Goal: Transaction & Acquisition: Book appointment/travel/reservation

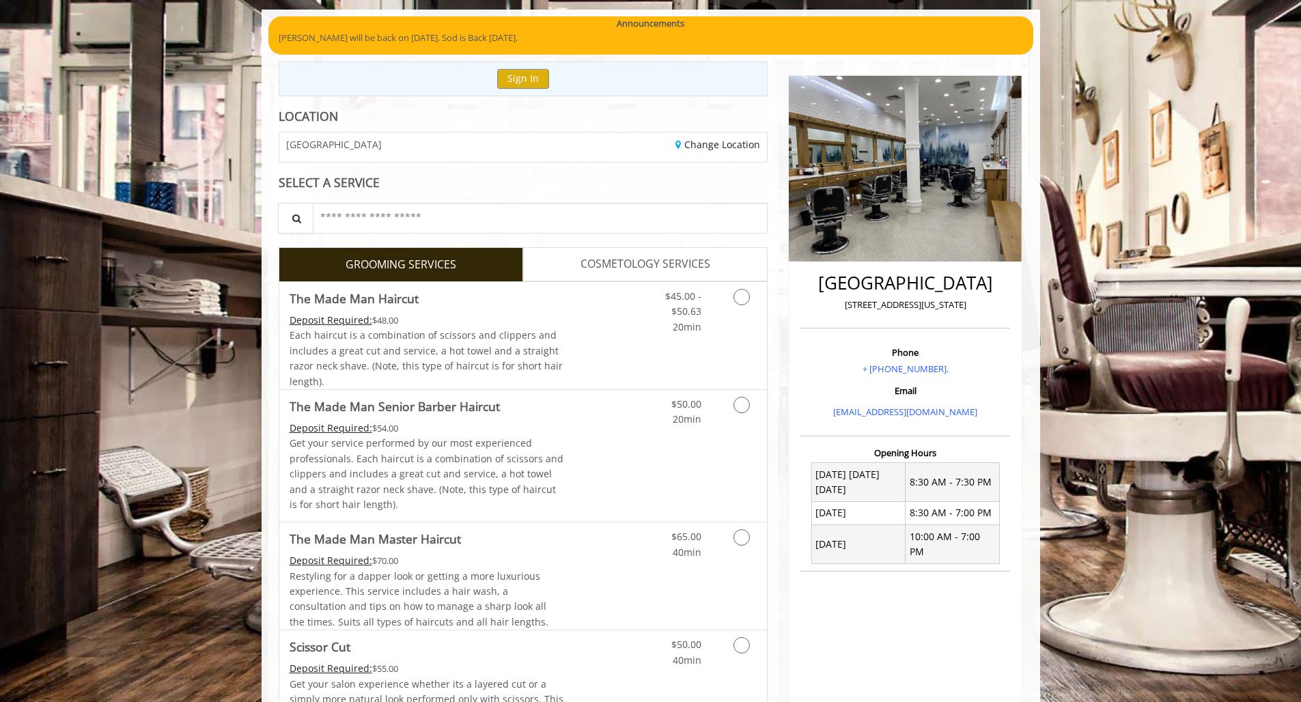
scroll to position [113, 0]
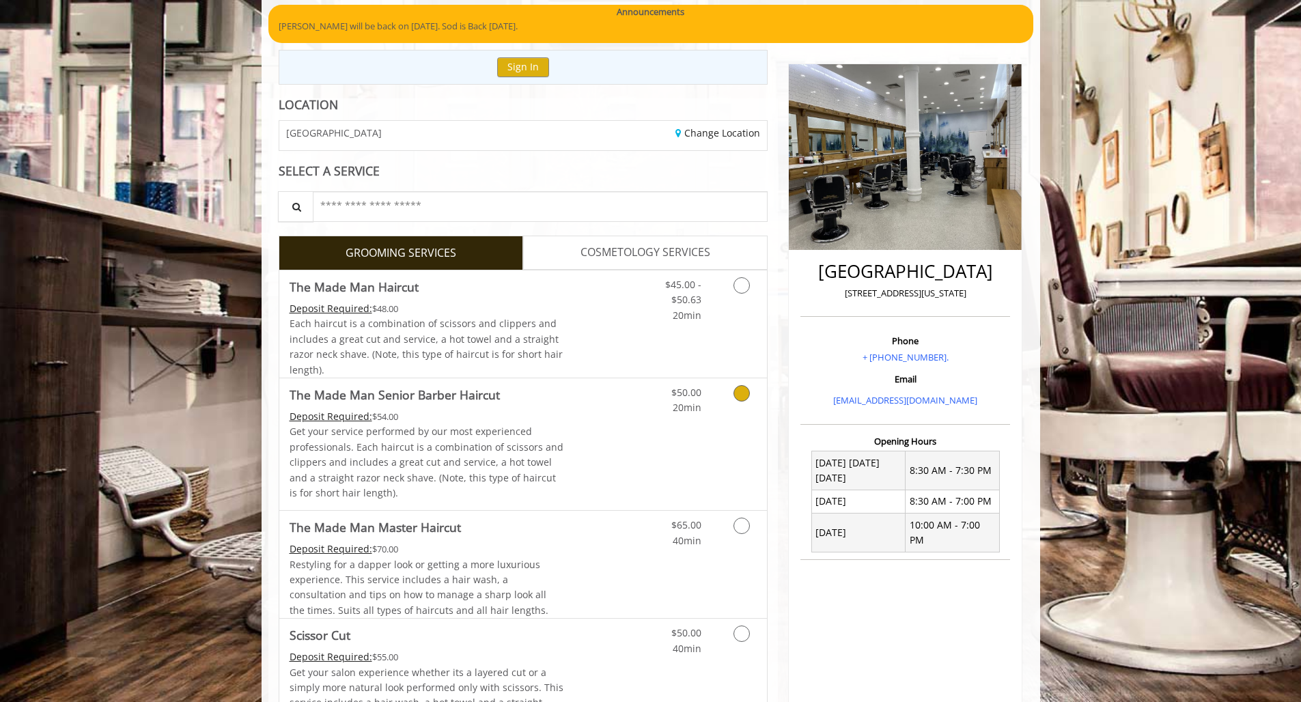
click at [742, 387] on icon "Grooming services" at bounding box center [742, 393] width 16 height 16
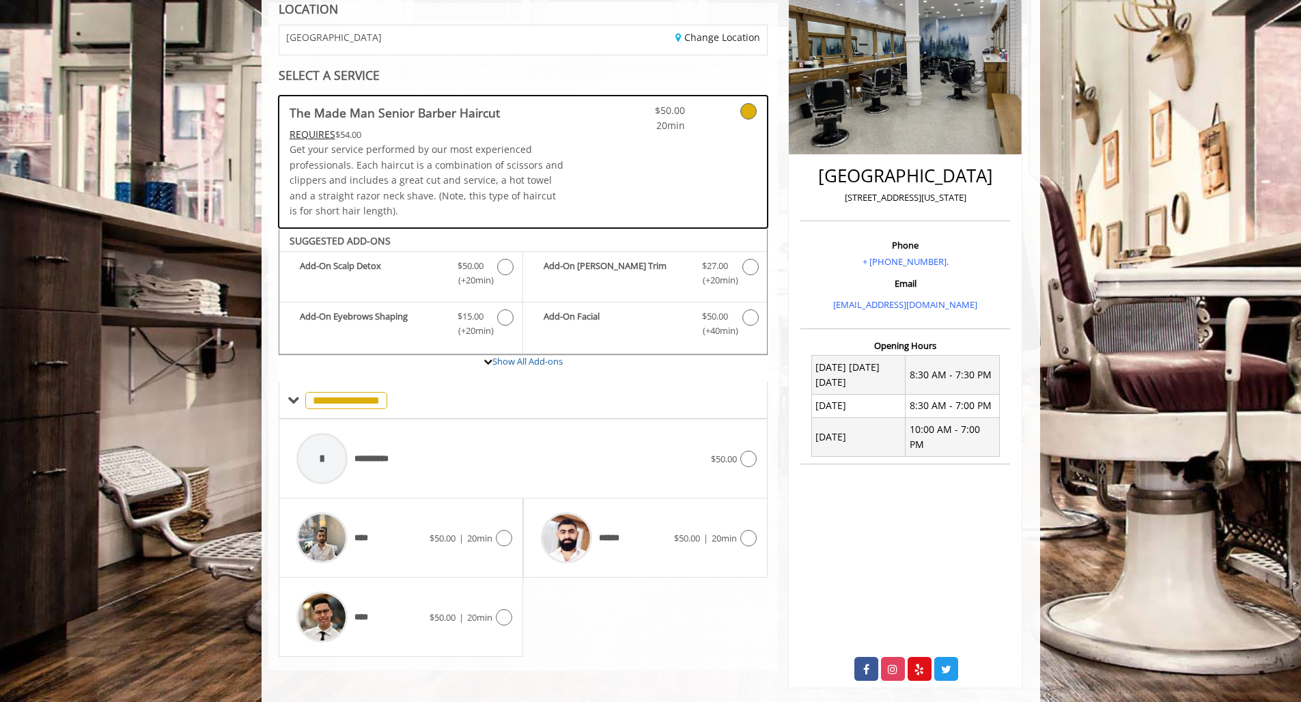
scroll to position [208, 0]
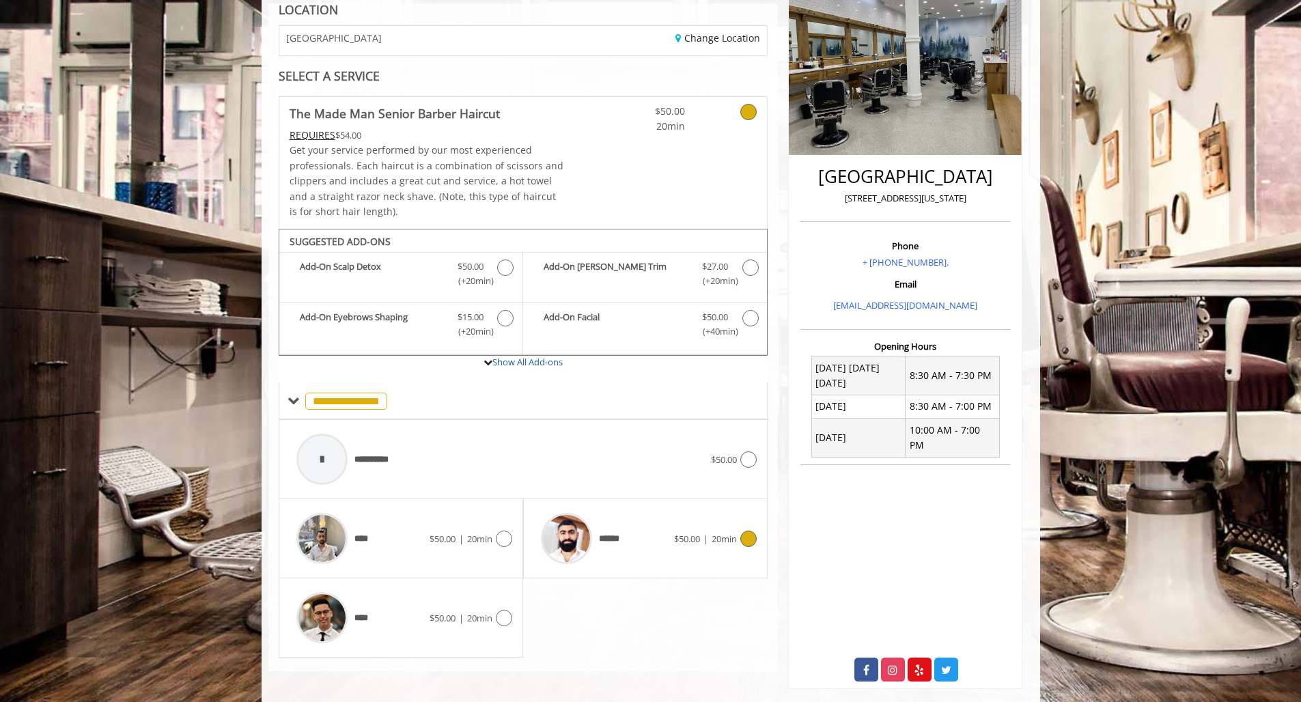
click at [589, 531] on img at bounding box center [566, 538] width 51 height 51
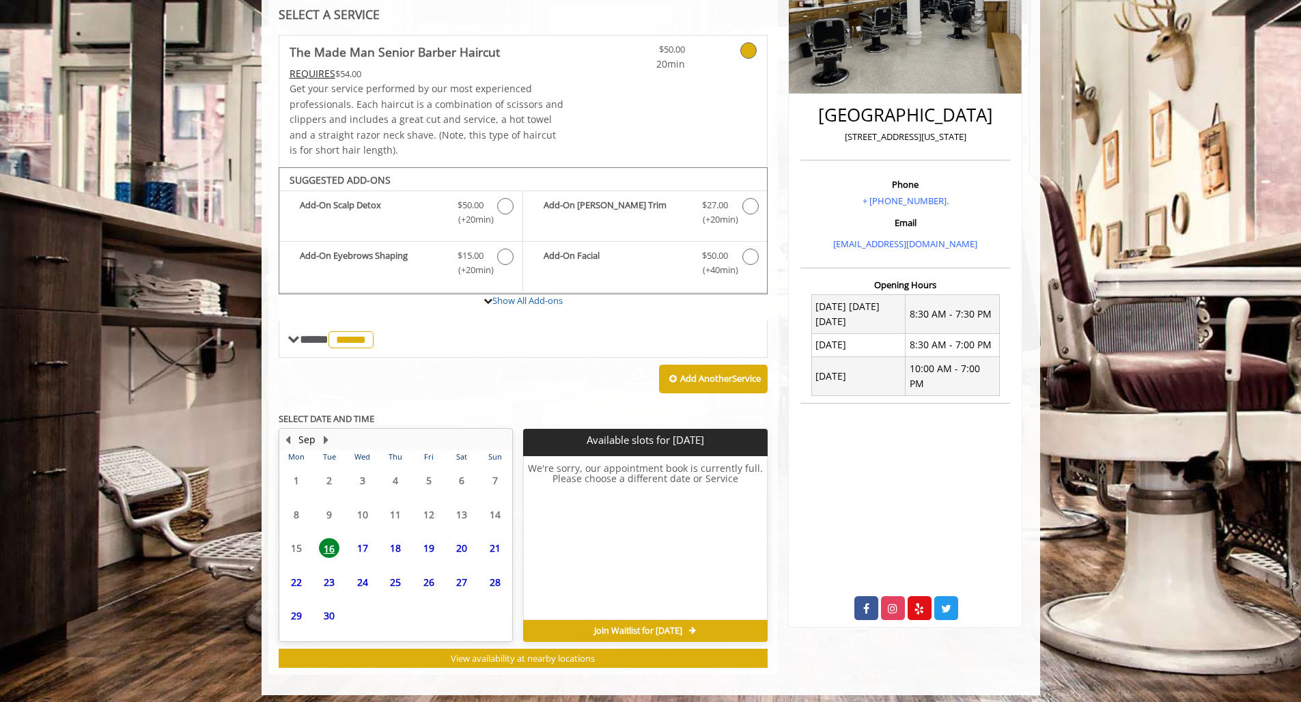
scroll to position [268, 0]
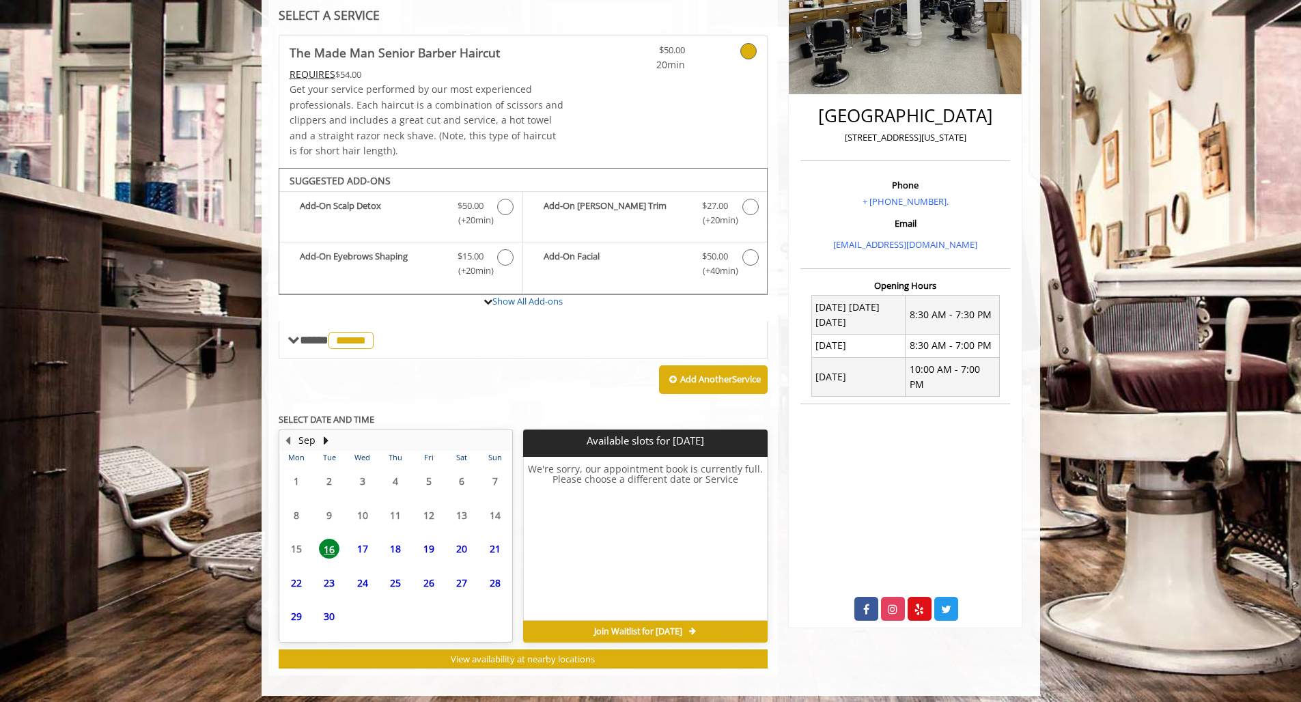
click at [362, 539] on span "17" at bounding box center [362, 549] width 20 height 20
click at [395, 540] on span "18" at bounding box center [395, 549] width 20 height 20
click at [431, 540] on span "19" at bounding box center [429, 549] width 20 height 20
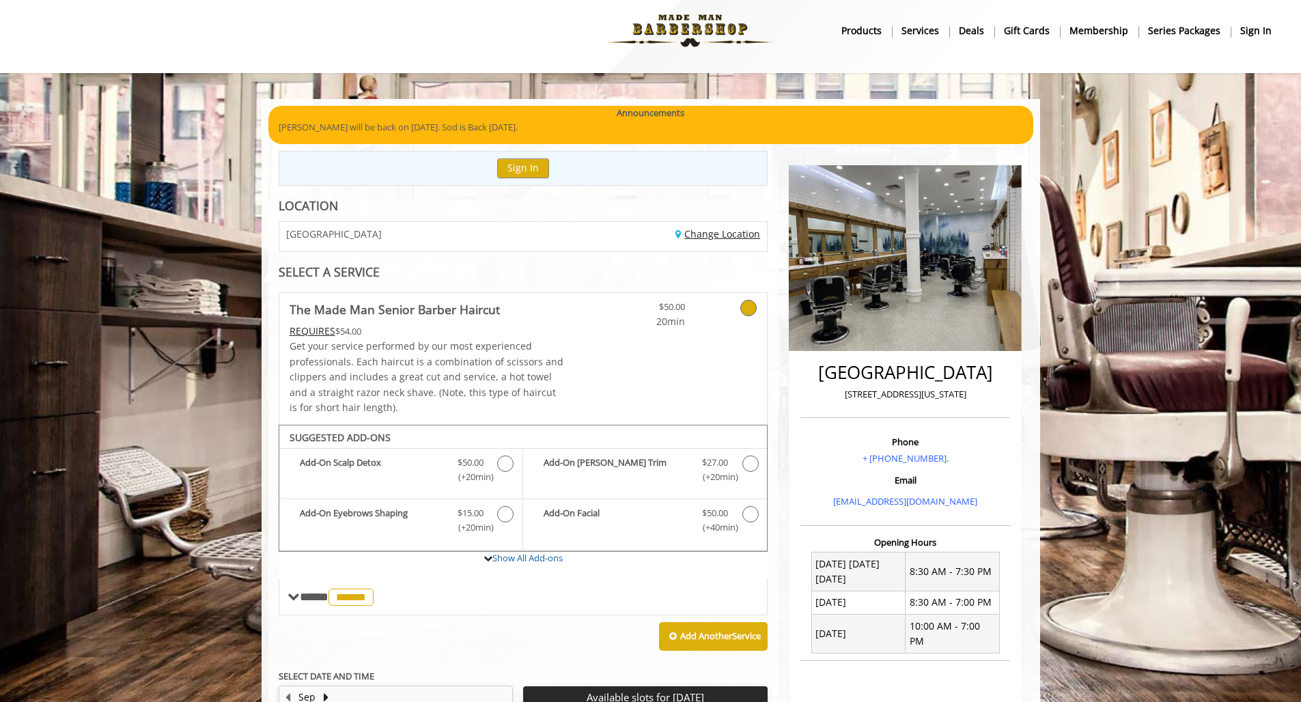
scroll to position [12, 1]
click at [706, 232] on link "Change Location" at bounding box center [718, 233] width 85 height 13
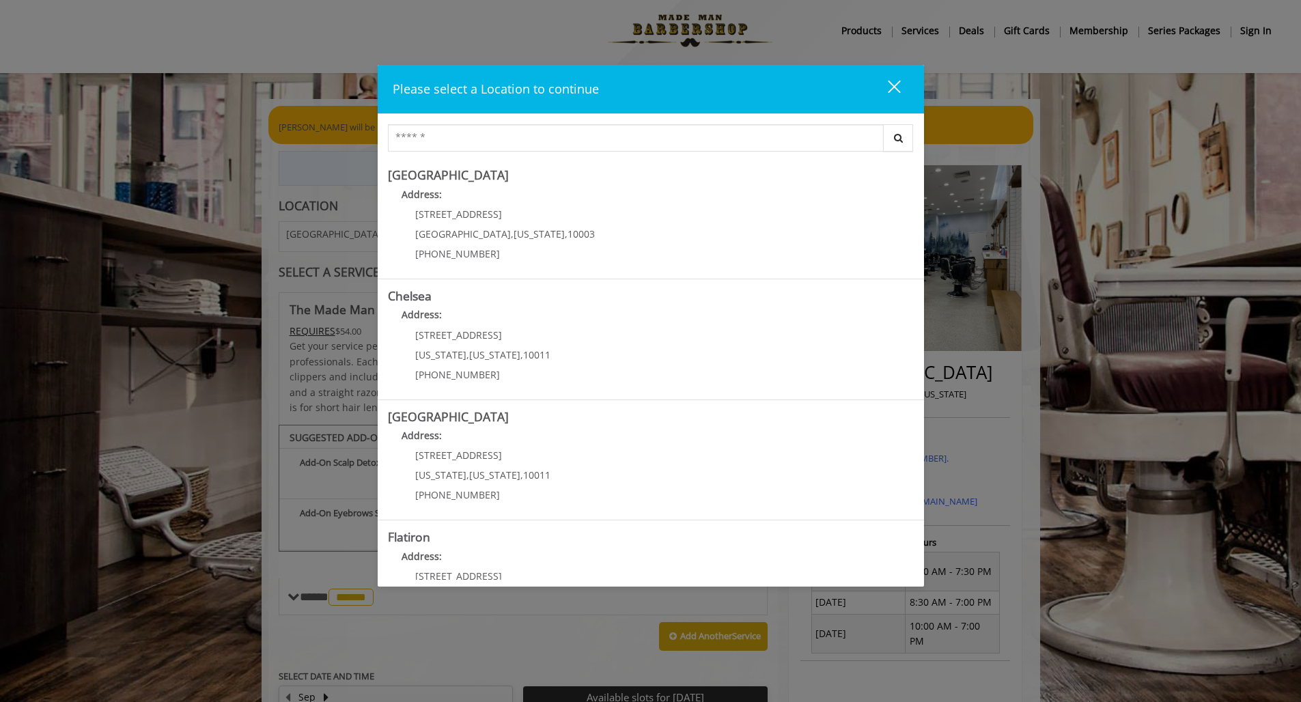
scroll to position [12, 0]
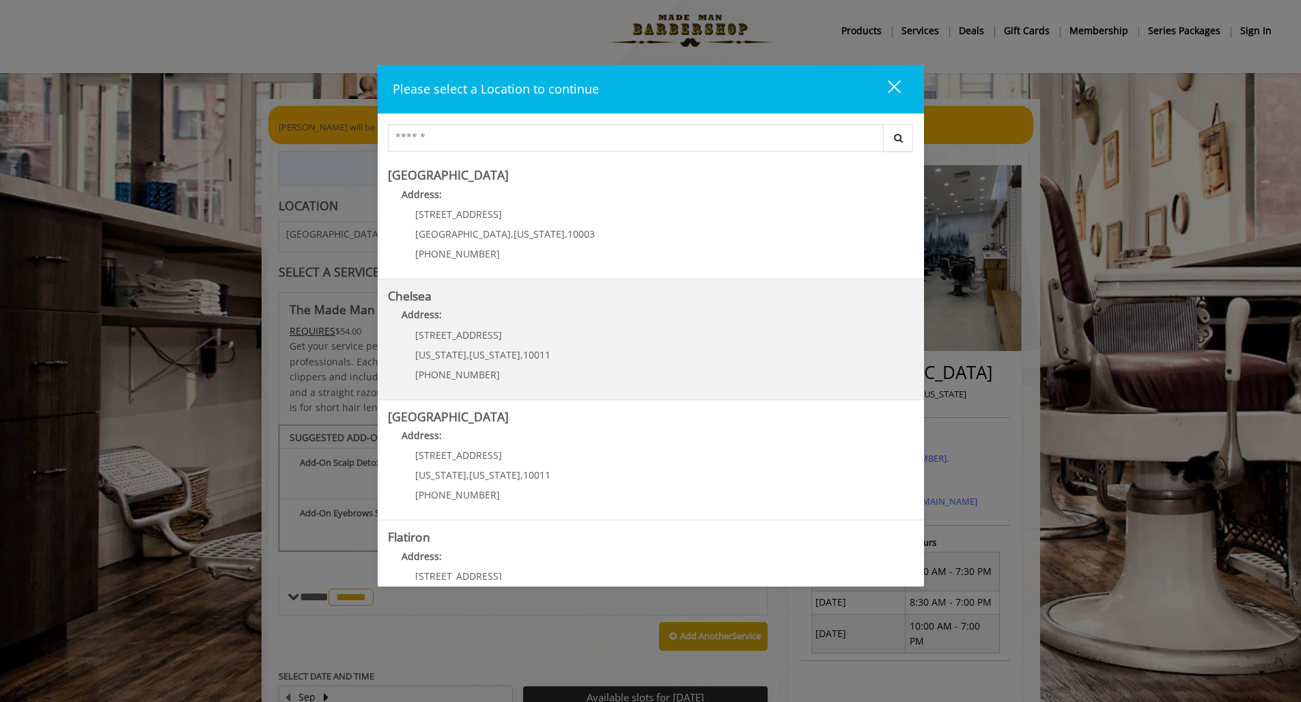
click at [443, 339] on span "[STREET_ADDRESS]" at bounding box center [458, 335] width 87 height 13
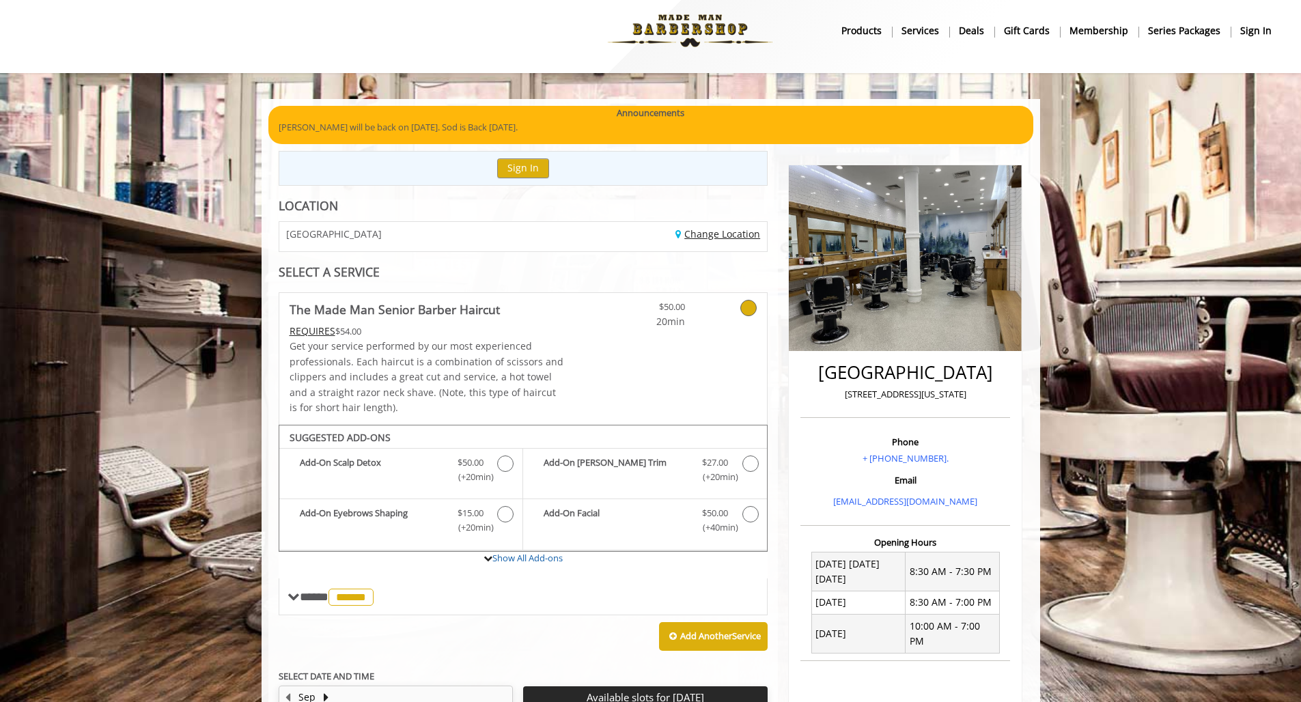
scroll to position [71, 0]
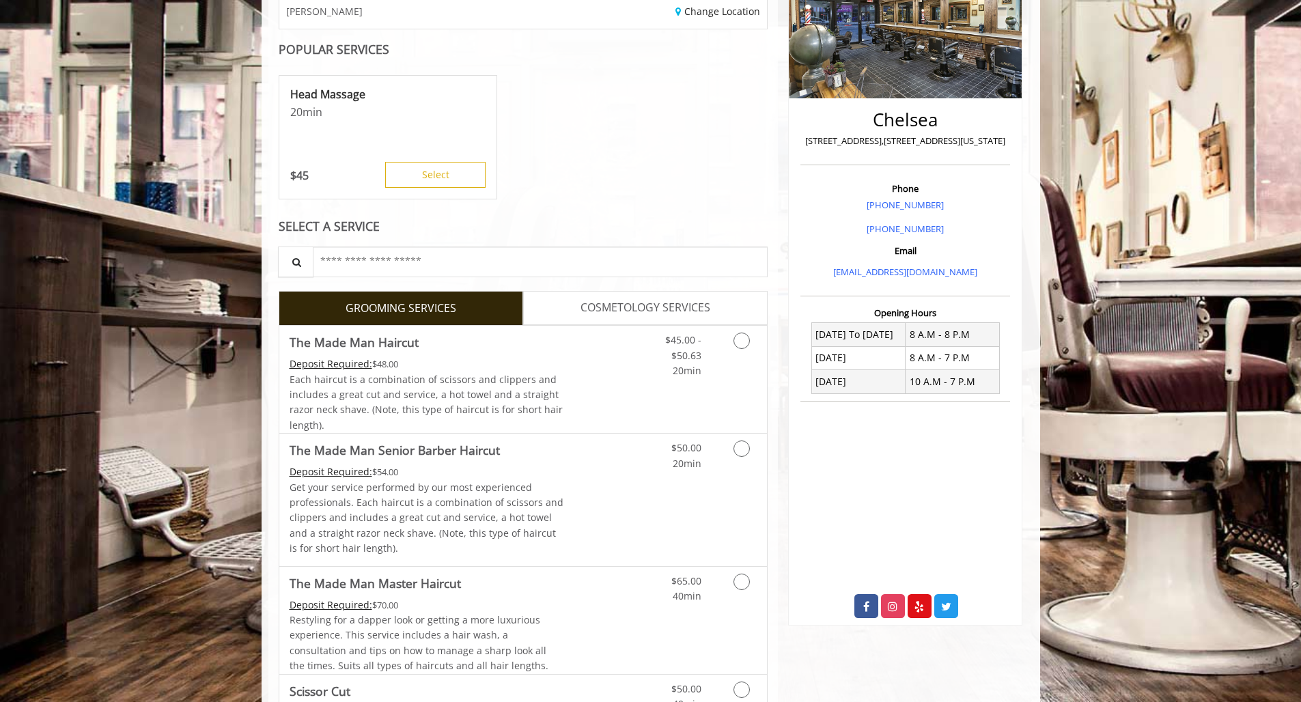
scroll to position [245, 0]
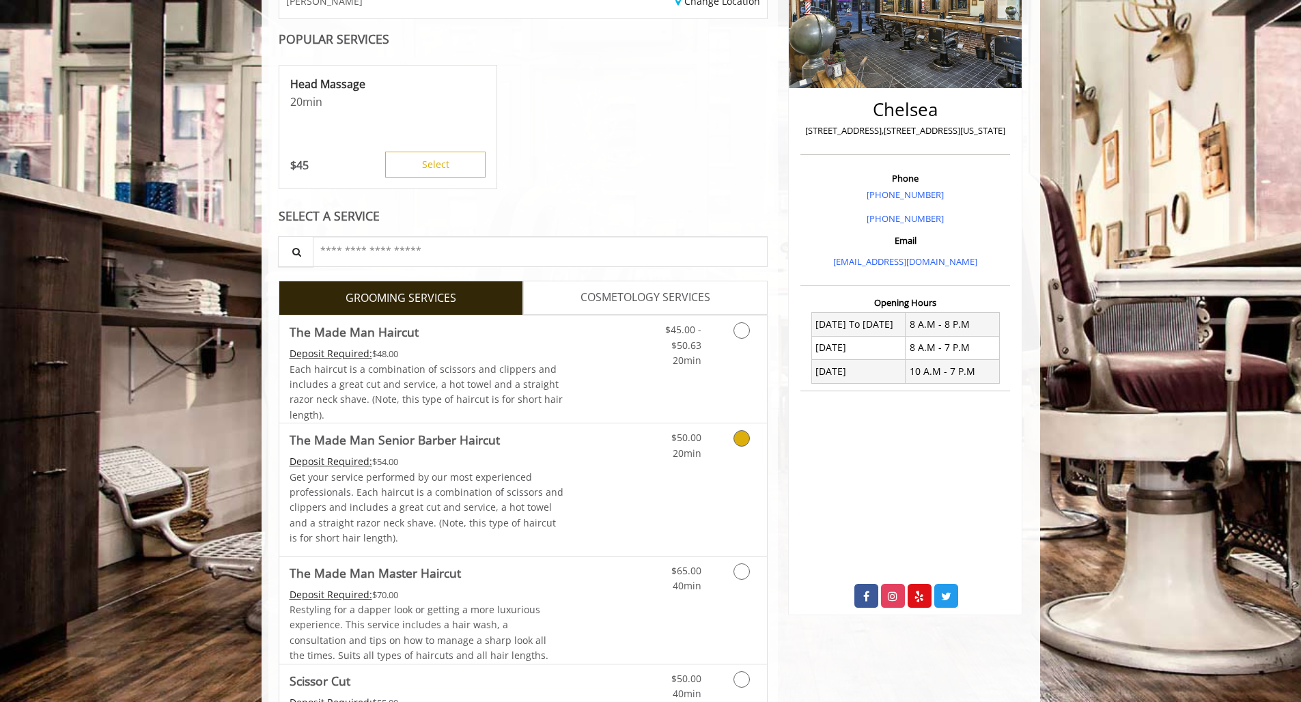
click at [737, 439] on icon "Grooming services" at bounding box center [742, 438] width 16 height 16
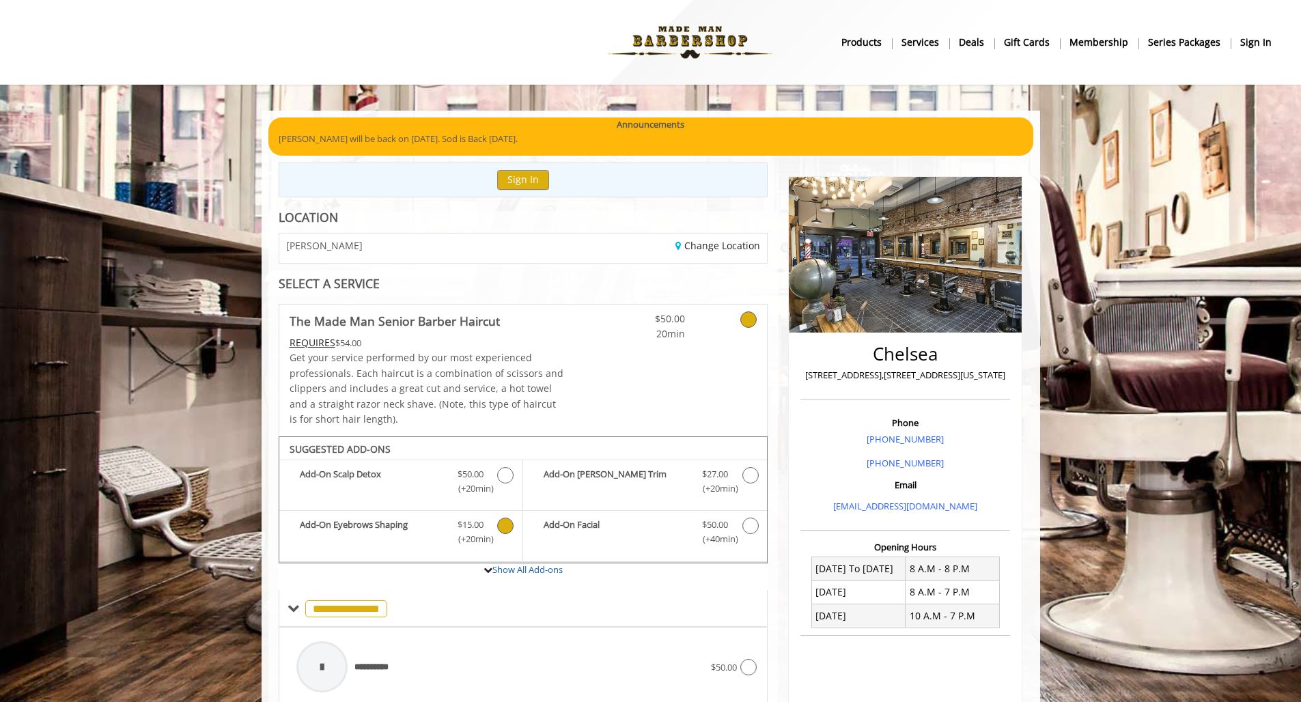
scroll to position [0, 0]
click at [585, 246] on div "Change Location" at bounding box center [650, 248] width 254 height 29
click at [713, 247] on link "Change Location" at bounding box center [718, 245] width 85 height 13
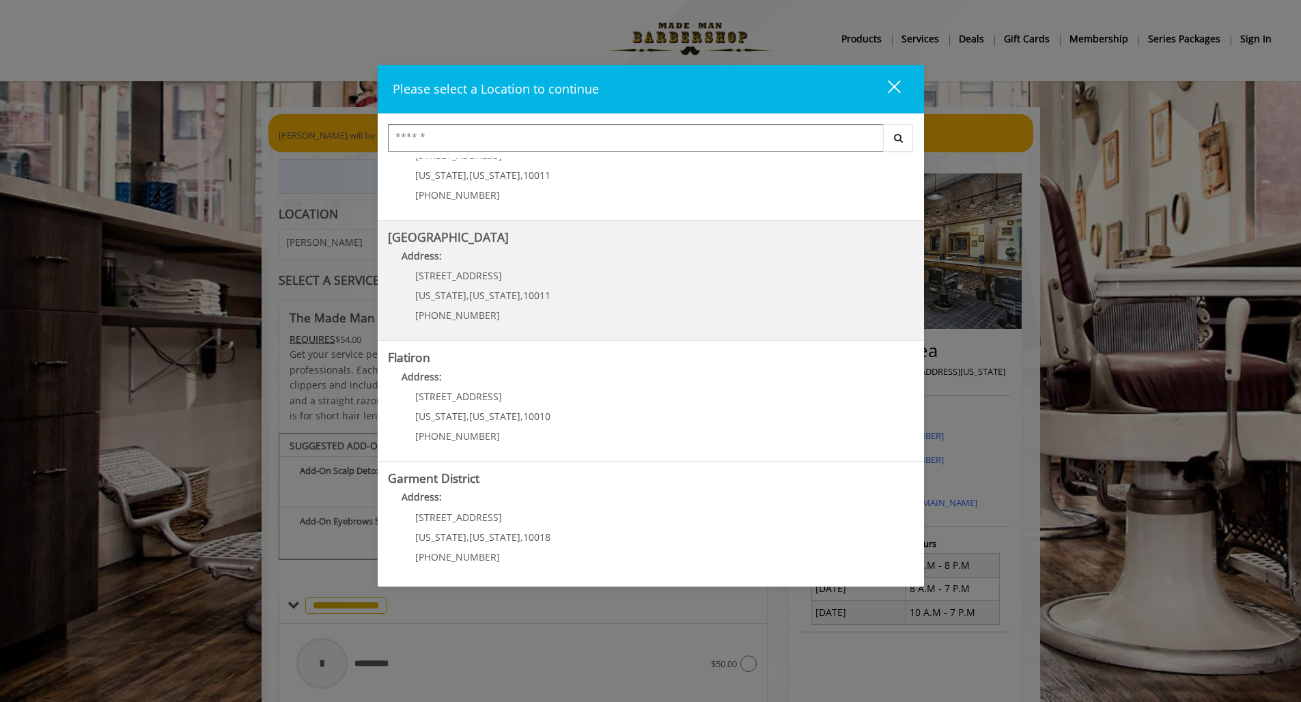
scroll to position [4, 0]
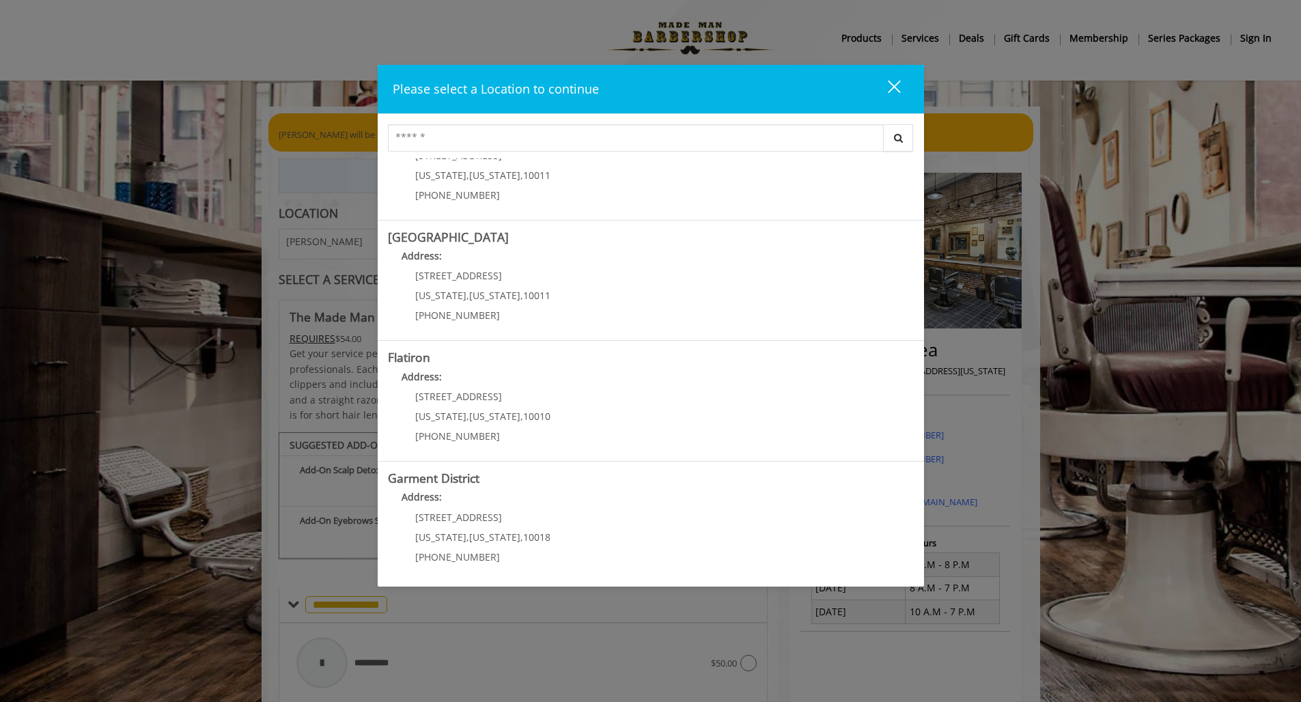
click at [473, 522] on div "[STREET_ADDRESS][US_STATE][US_STATE] (212) 997-4247" at bounding box center [472, 541] width 169 height 59
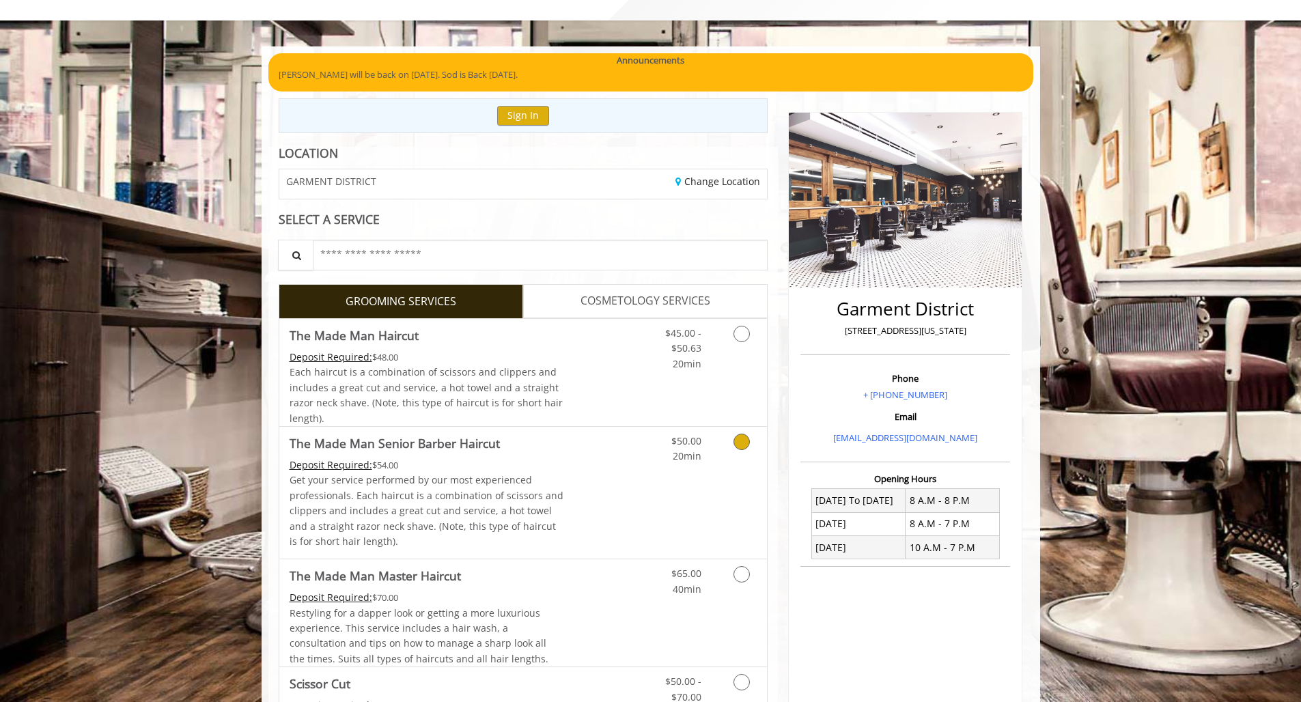
scroll to position [80, 0]
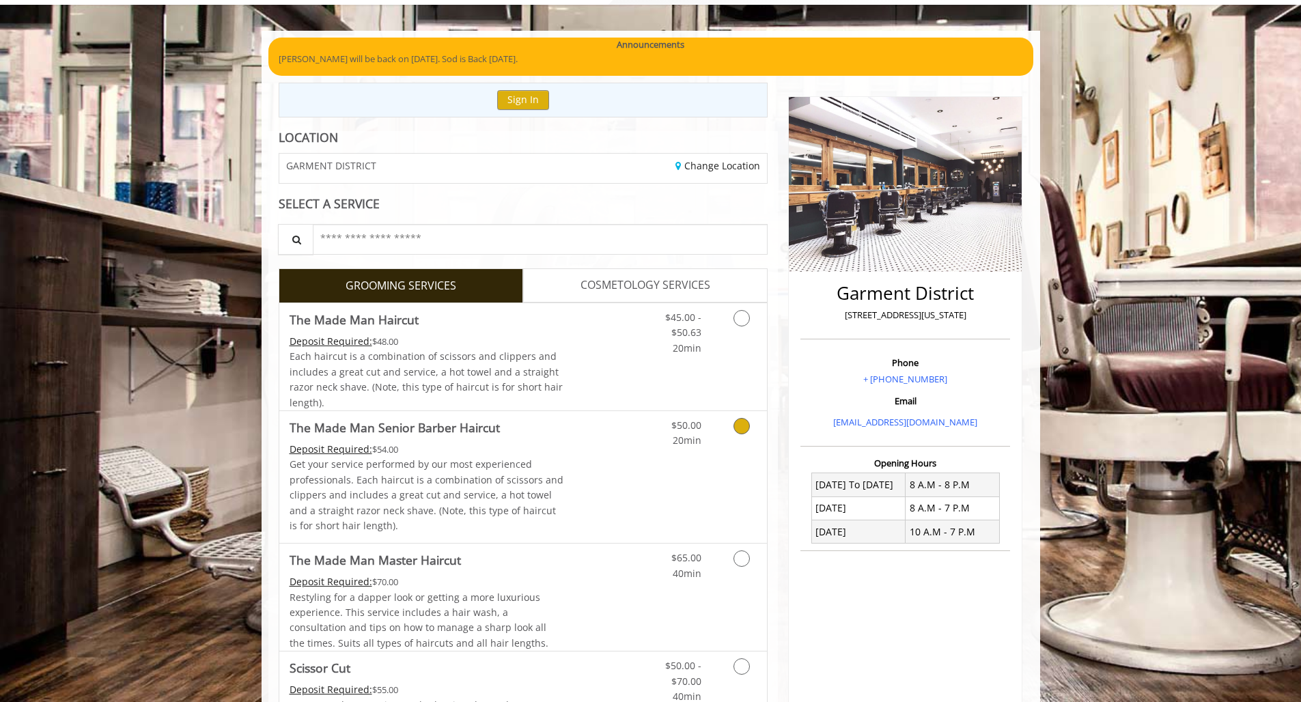
click at [744, 424] on icon "Grooming services" at bounding box center [742, 426] width 16 height 16
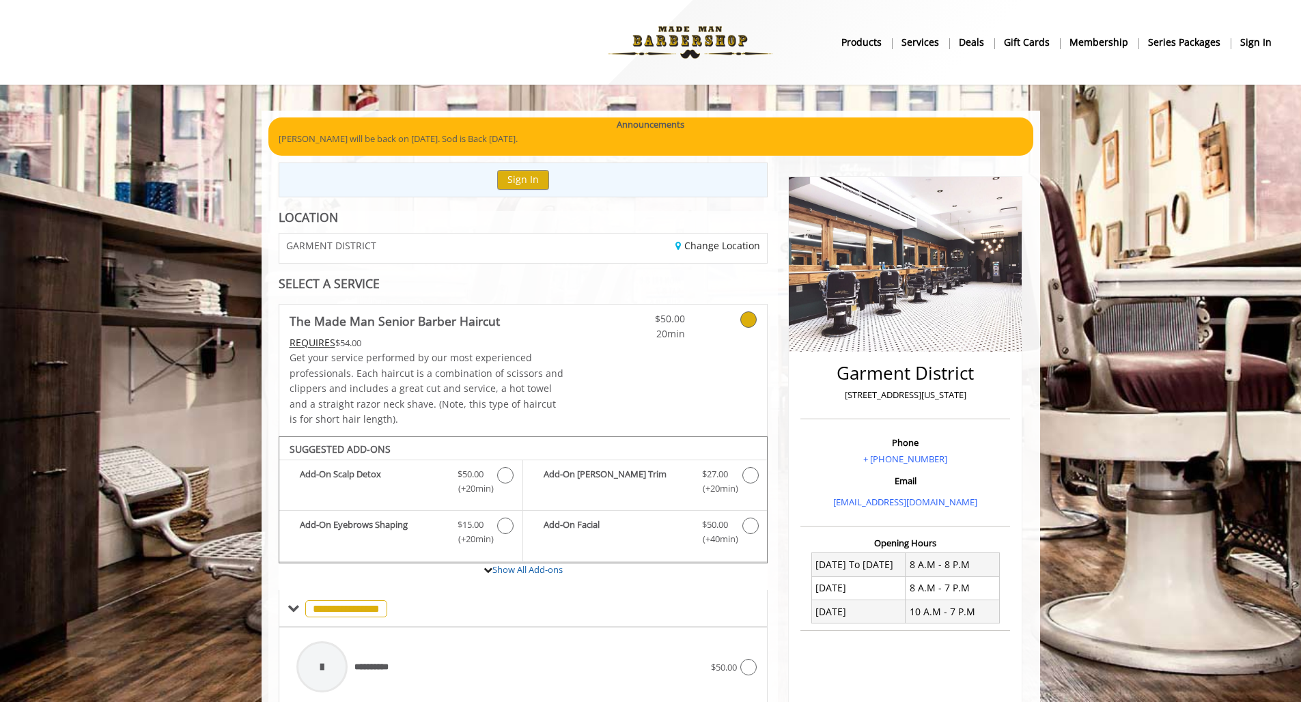
scroll to position [0, 0]
click at [532, 180] on button "Sign In" at bounding box center [523, 180] width 52 height 20
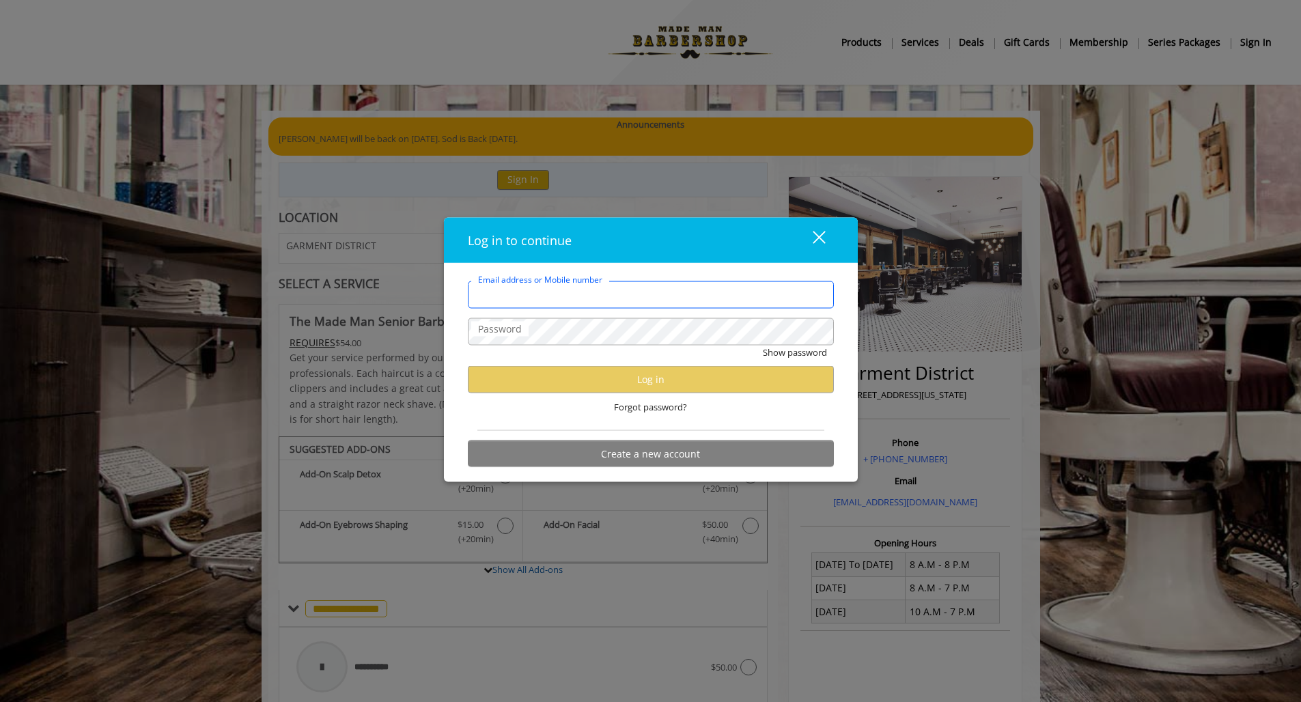
type input "**********"
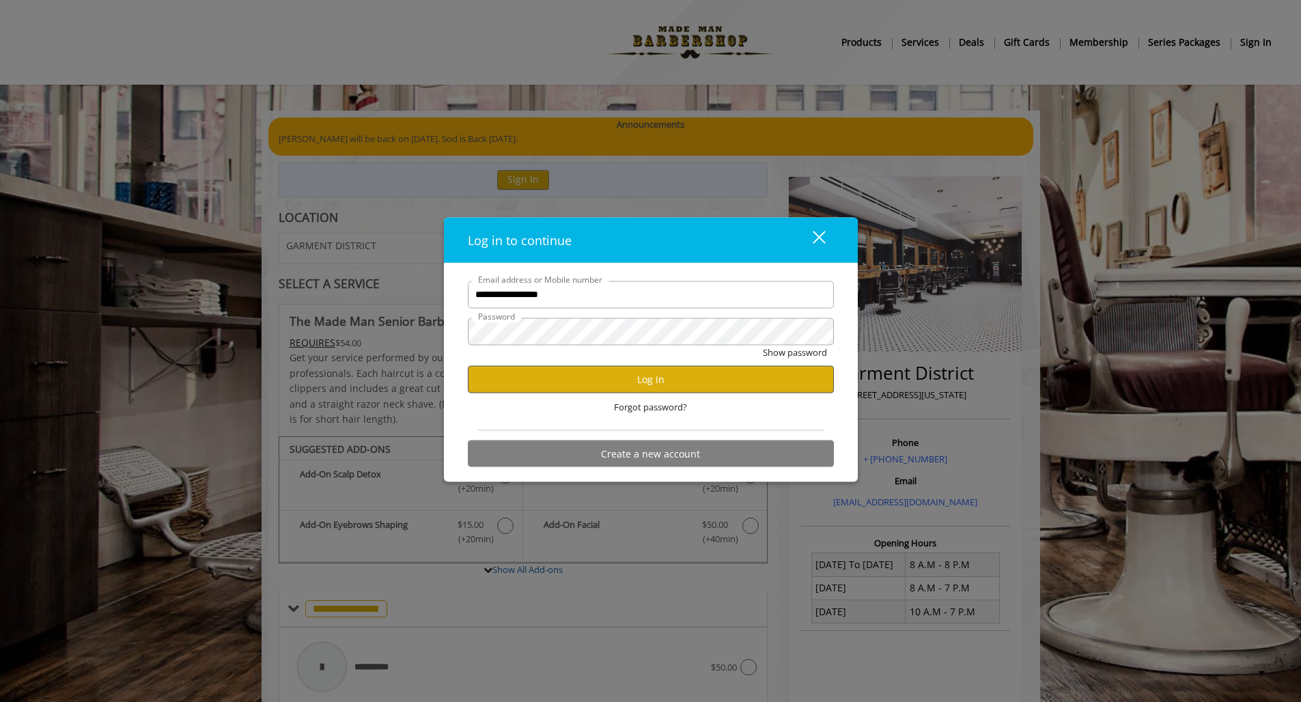
click at [671, 386] on button "Log in" at bounding box center [651, 379] width 366 height 27
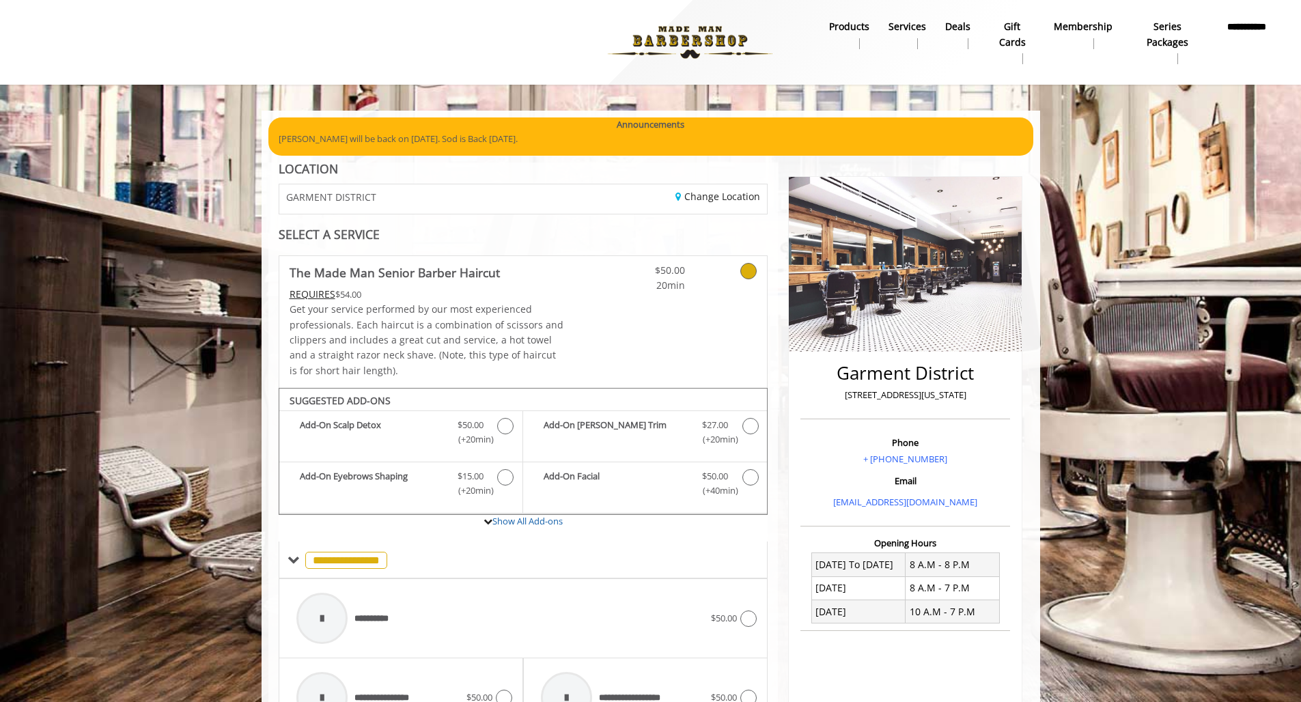
click at [348, 192] on span "GARMENT DISTRICT" at bounding box center [331, 197] width 90 height 10
click at [738, 195] on link "Change Location" at bounding box center [718, 196] width 85 height 13
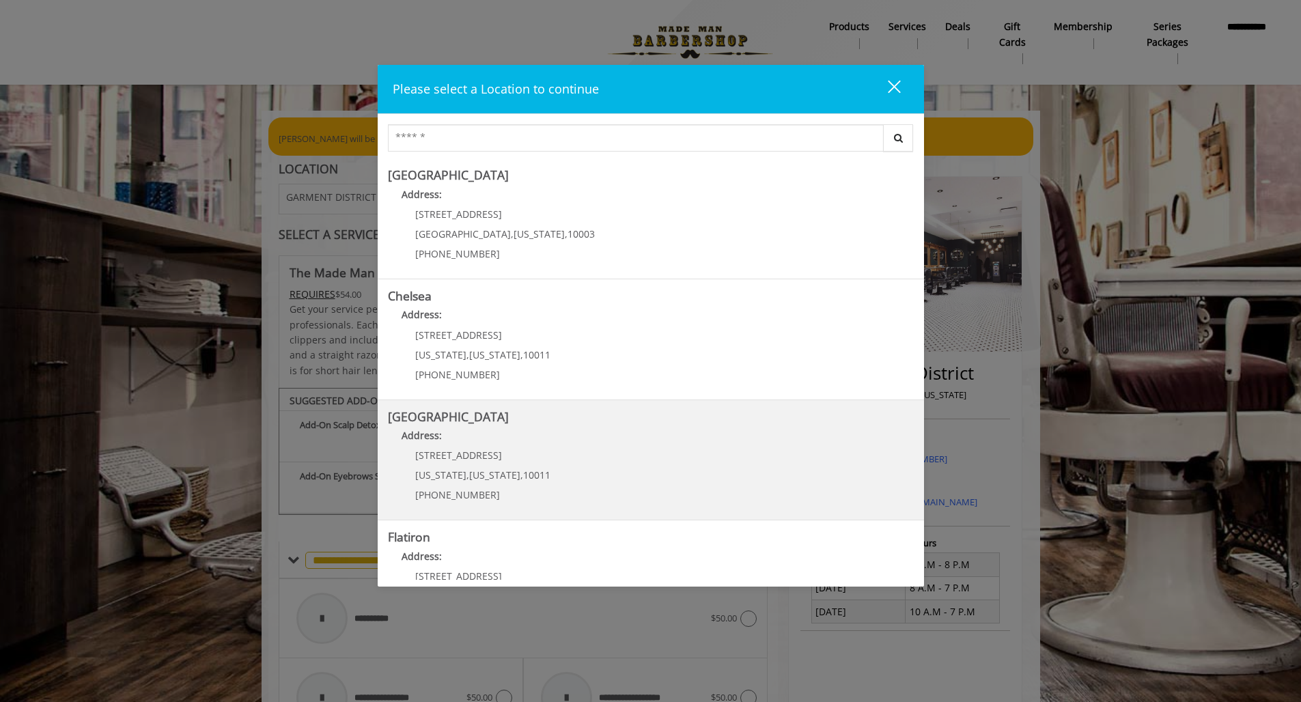
click at [454, 465] on div "267 W 15th St New York , New York , 10011 (646) 850-0041" at bounding box center [472, 479] width 169 height 59
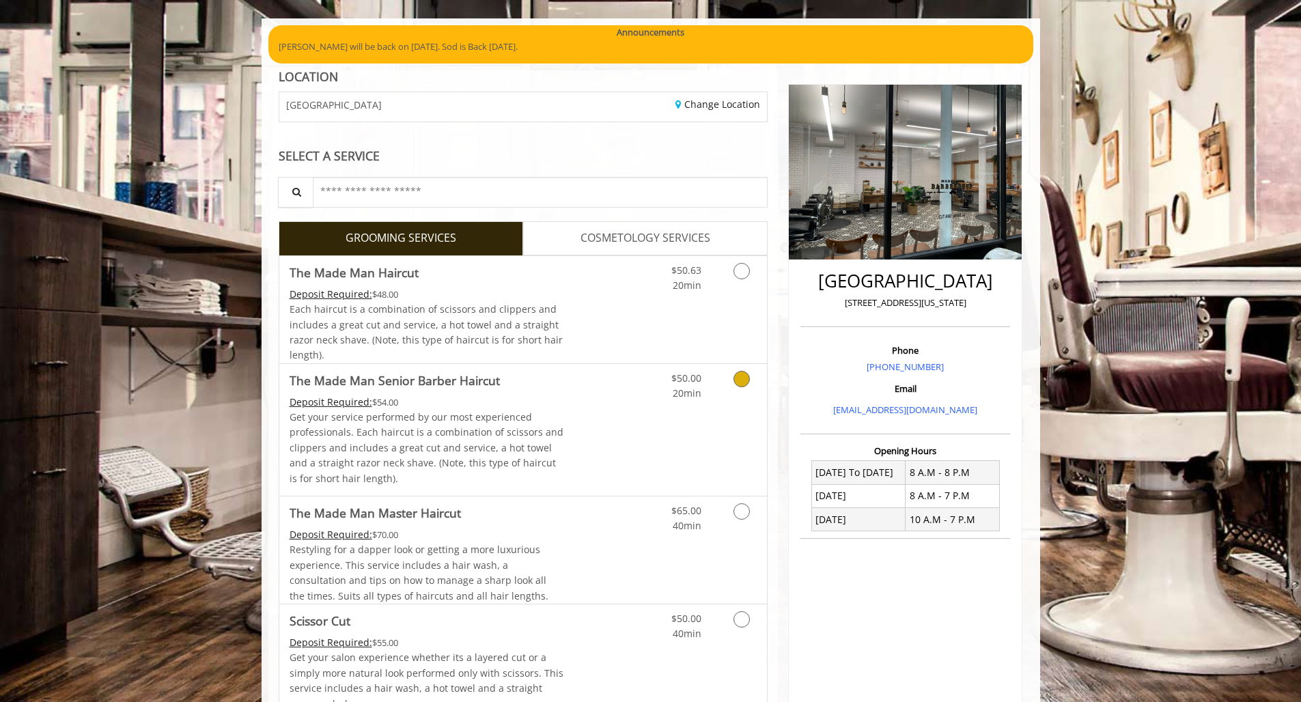
scroll to position [93, 0]
click at [742, 373] on icon "Grooming services" at bounding box center [742, 378] width 16 height 16
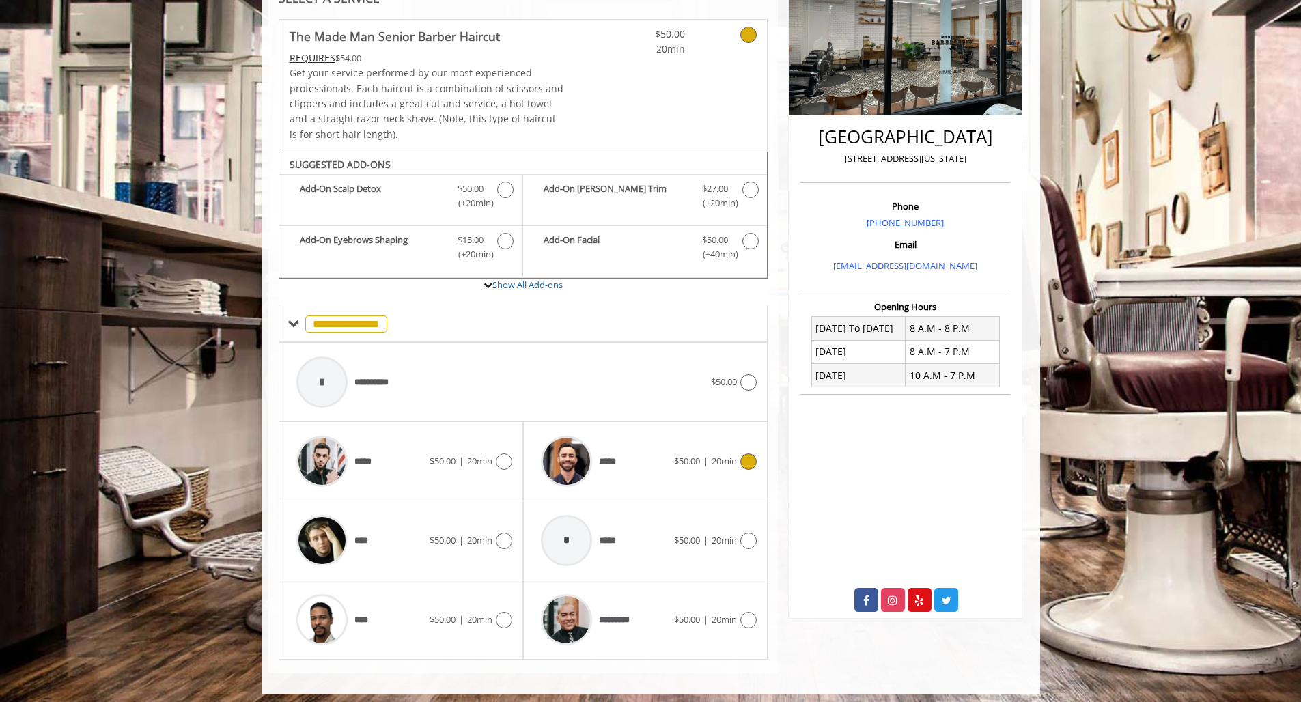
scroll to position [236, 0]
click at [560, 529] on div "*" at bounding box center [566, 541] width 51 height 51
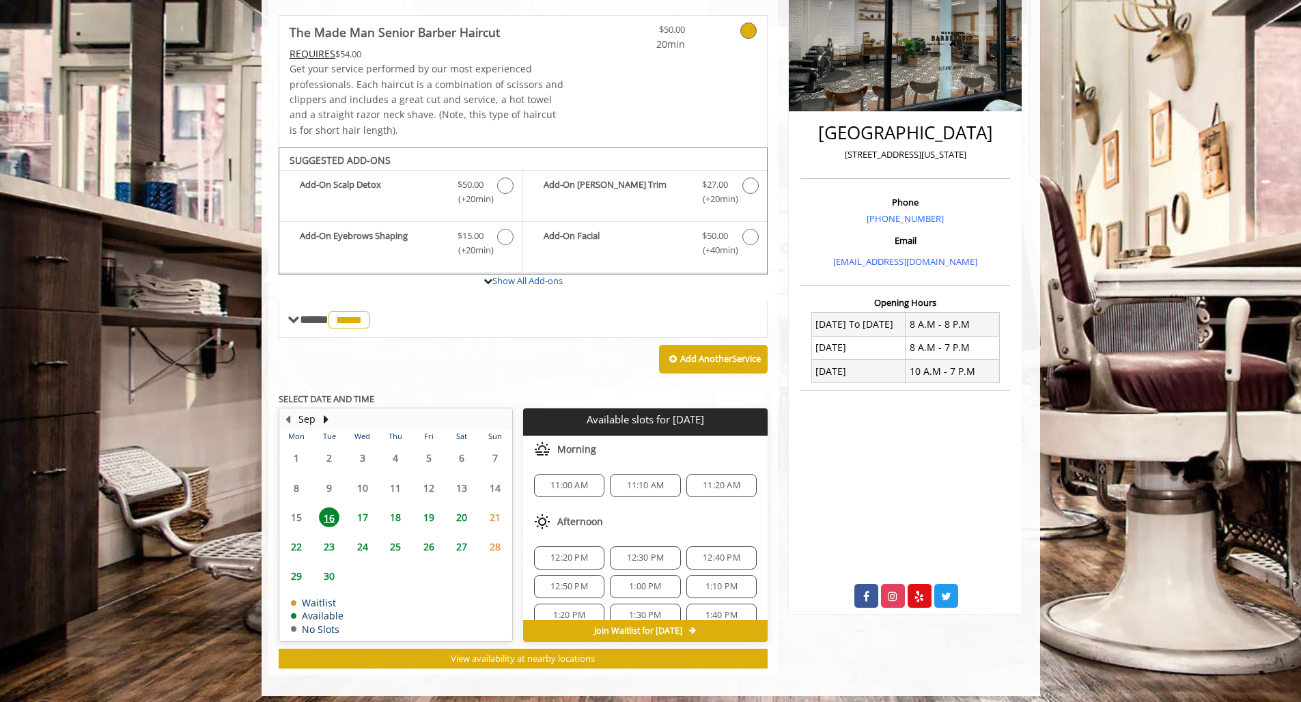
scroll to position [240, 1]
click at [361, 509] on span "17" at bounding box center [362, 518] width 20 height 20
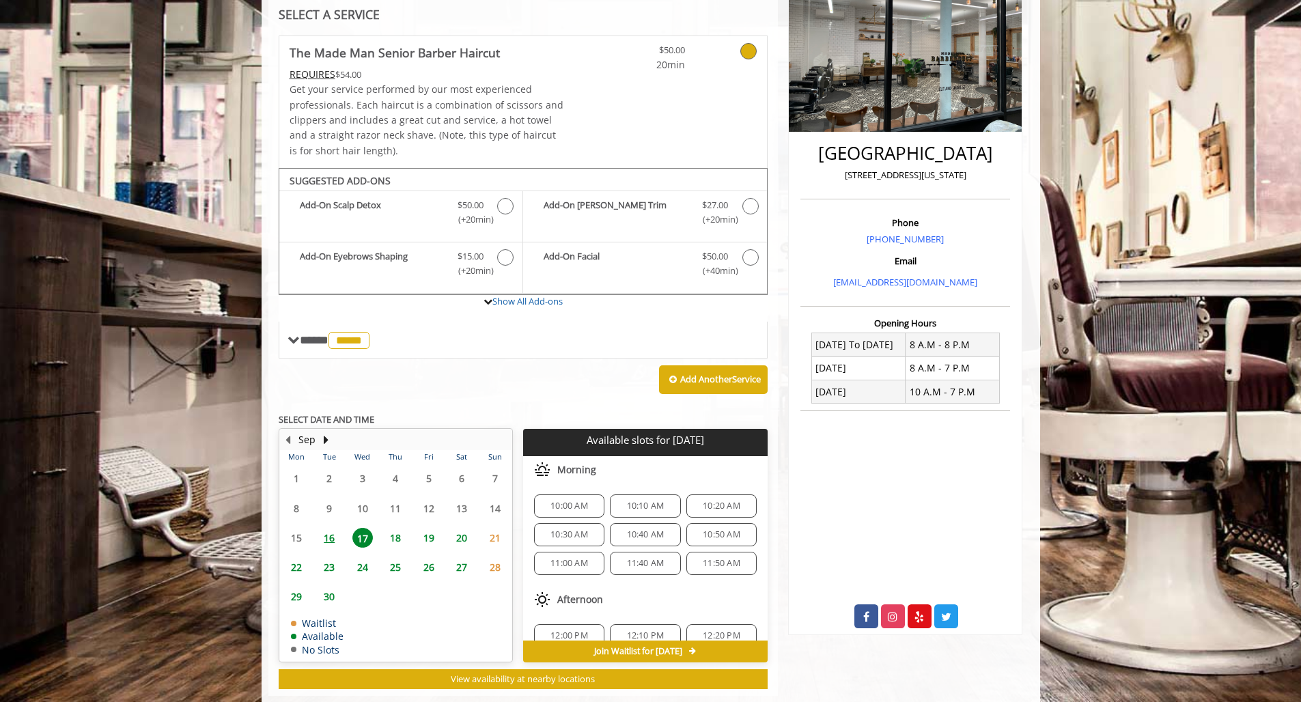
scroll to position [240, 0]
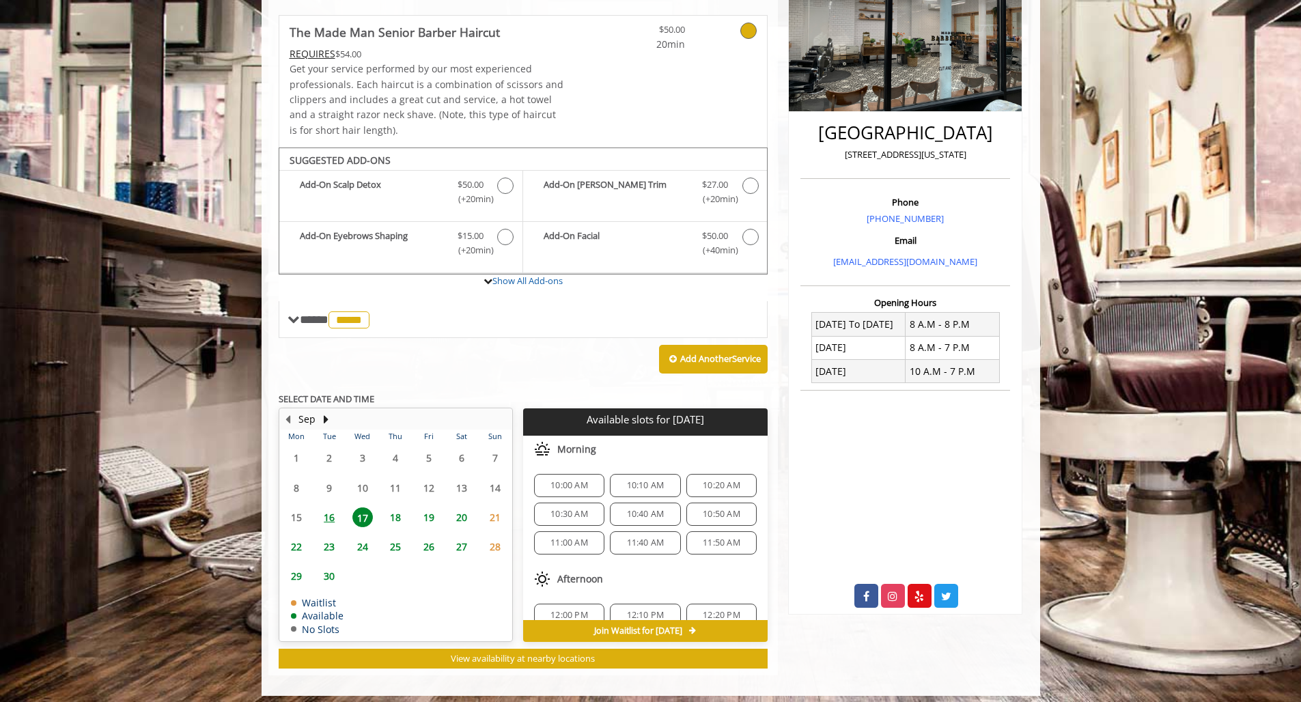
click at [396, 512] on span "18" at bounding box center [395, 517] width 20 height 20
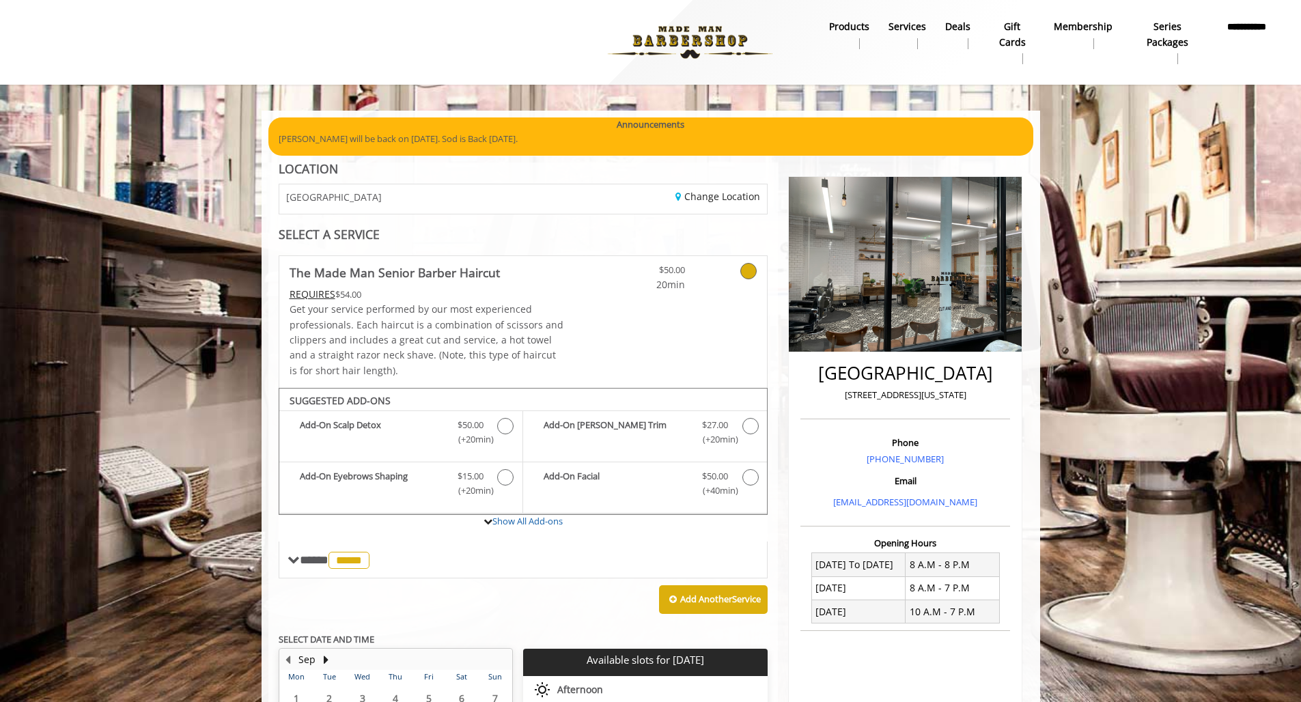
scroll to position [0, 0]
